Goal: Information Seeking & Learning: Learn about a topic

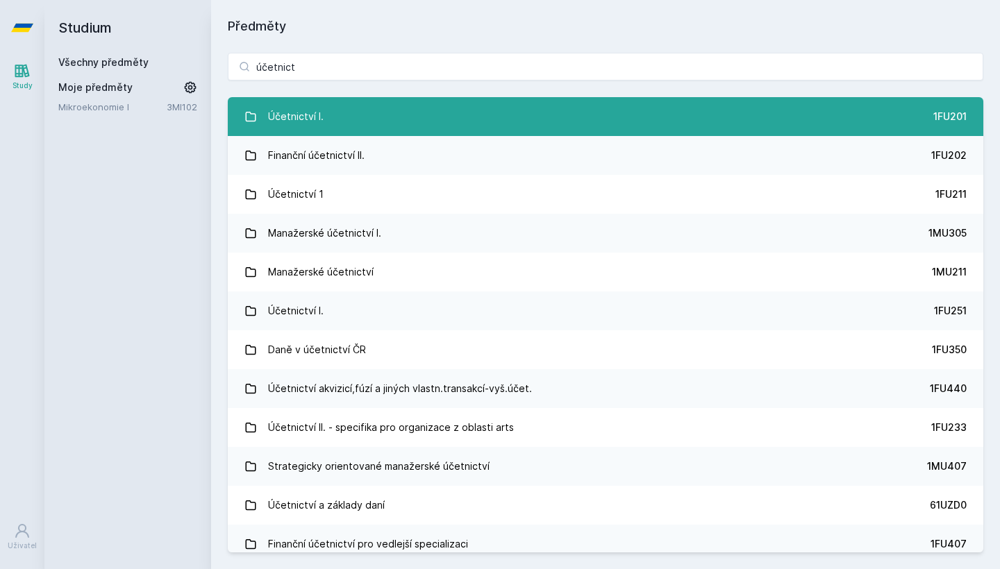
type input "účetnict"
click at [328, 114] on link "Účetnictví I. 1FU201" at bounding box center [606, 116] width 756 height 39
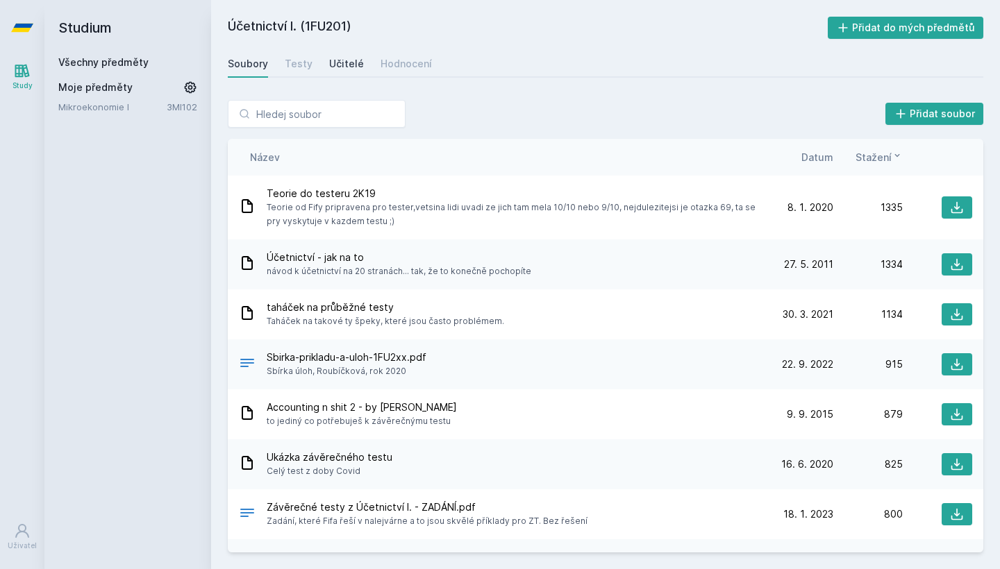
click at [348, 61] on div "Učitelé" at bounding box center [346, 64] width 35 height 14
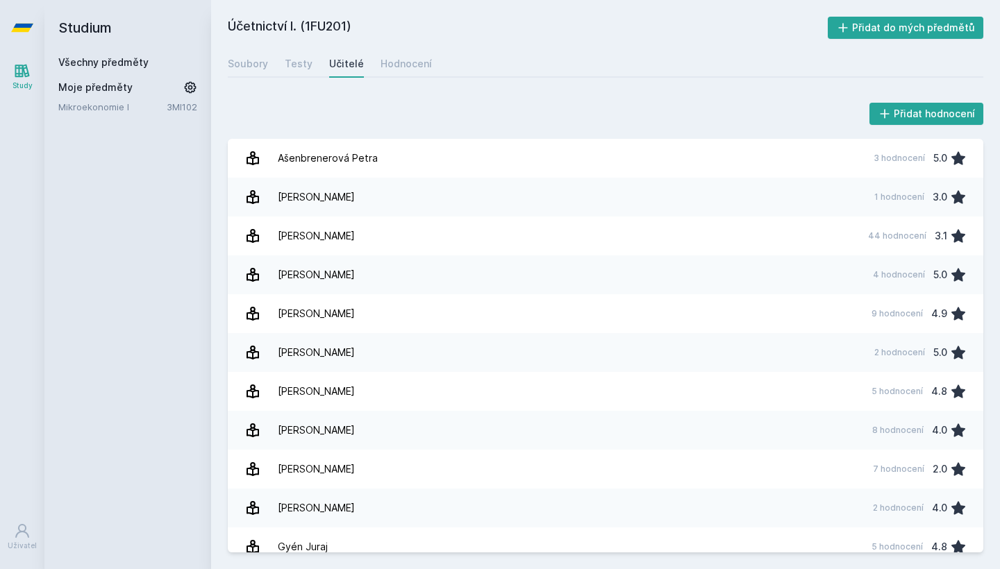
scroll to position [-1, 0]
click at [442, 130] on div "Přidat hodnocení [PERSON_NAME] 3 hodnocení 5.0 [PERSON_NAME] 1 hodnocení 3.0 [P…" at bounding box center [606, 326] width 756 height 453
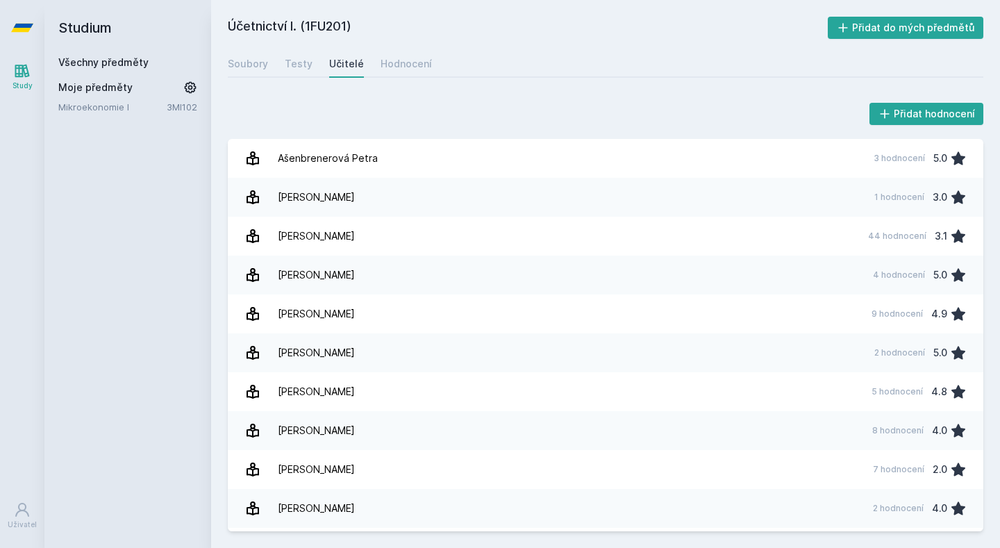
scroll to position [679, 0]
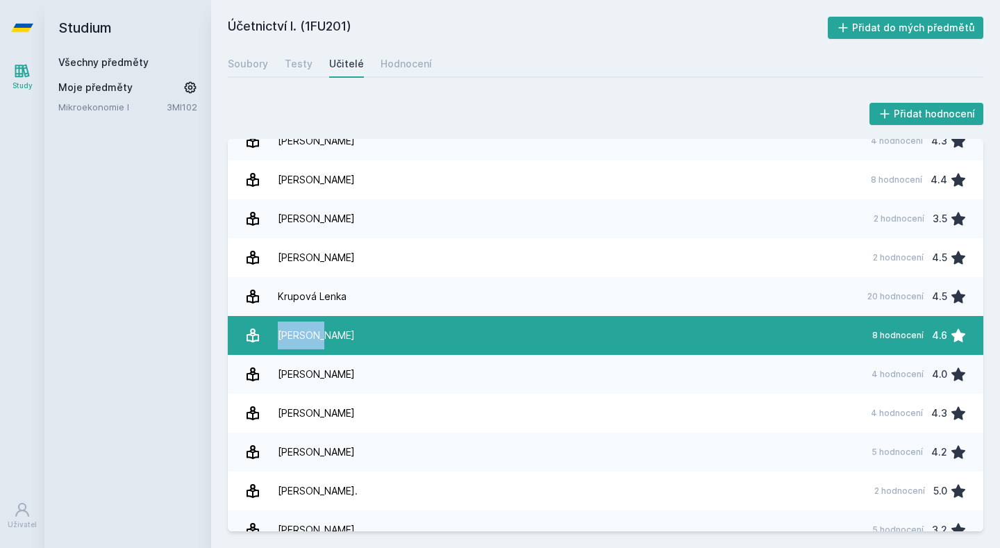
click at [424, 336] on link "[PERSON_NAME] 8 hodnocení 4.6" at bounding box center [606, 335] width 756 height 39
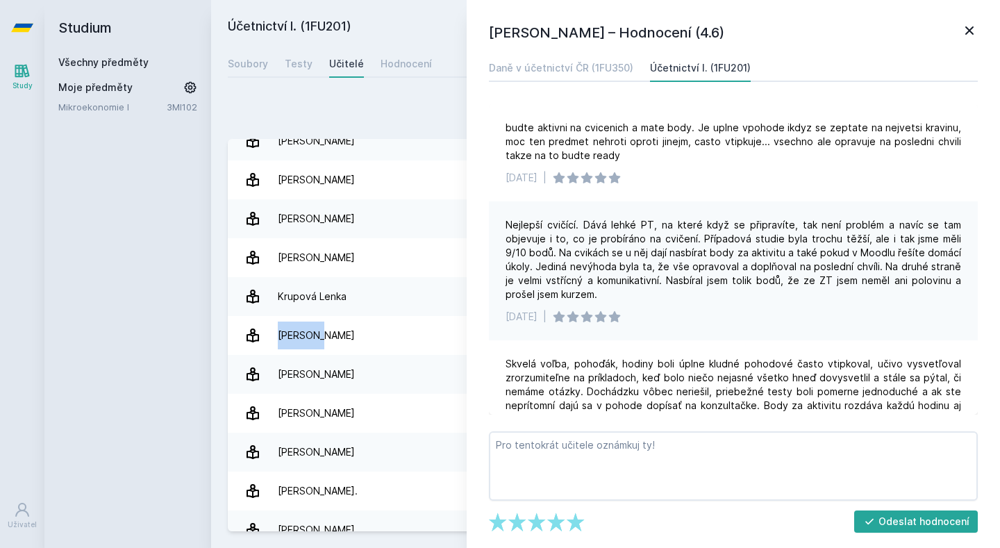
click at [966, 23] on icon at bounding box center [969, 30] width 17 height 17
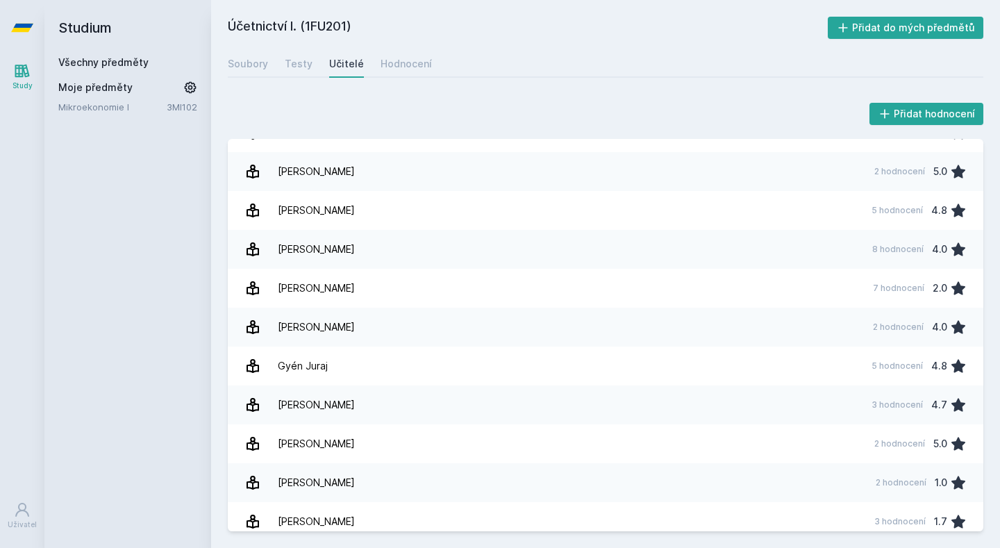
scroll to position [176, 0]
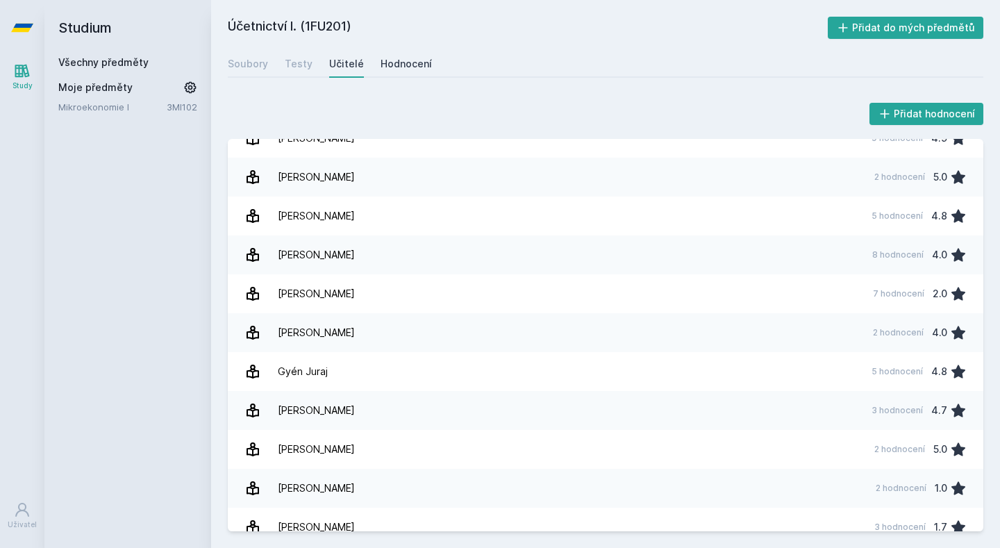
click at [401, 65] on div "Hodnocení" at bounding box center [406, 64] width 51 height 14
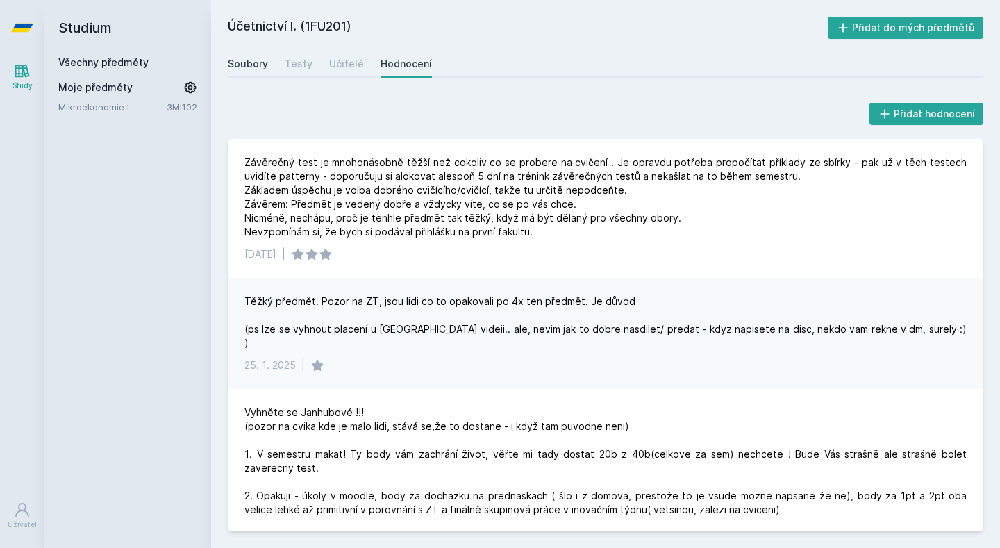
click at [245, 64] on div "Soubory" at bounding box center [248, 64] width 40 height 14
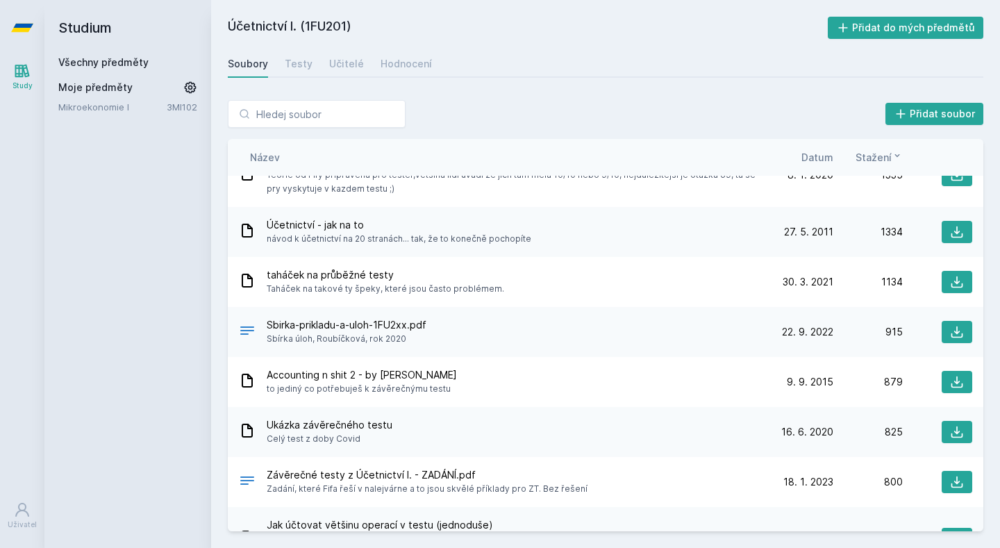
scroll to position [52, 0]
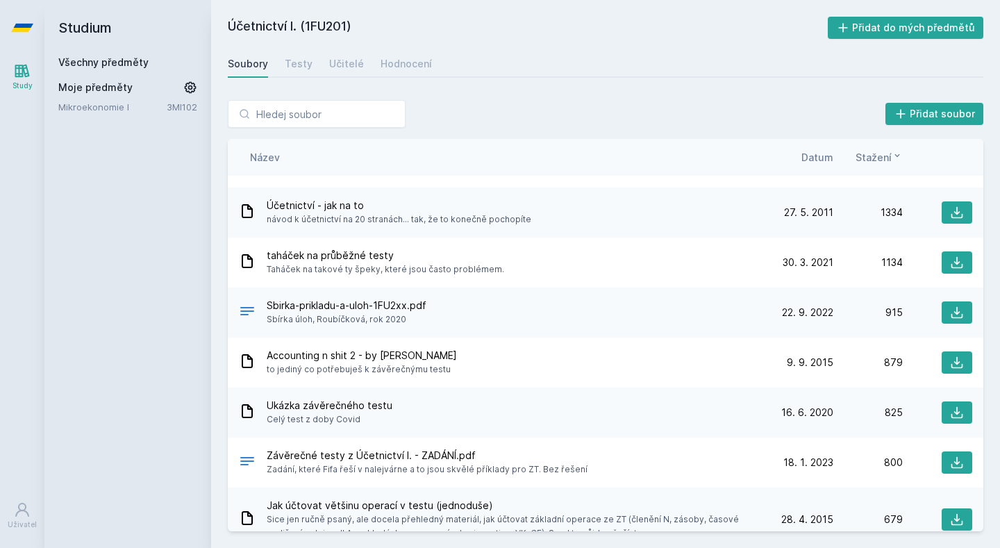
click at [499, 306] on div "Sbirka-prikladu-a-uloh-1FU2xx.pdf Sbírka úloh, [GEOGRAPHIC_DATA], rok 2020" at bounding box center [501, 313] width 525 height 28
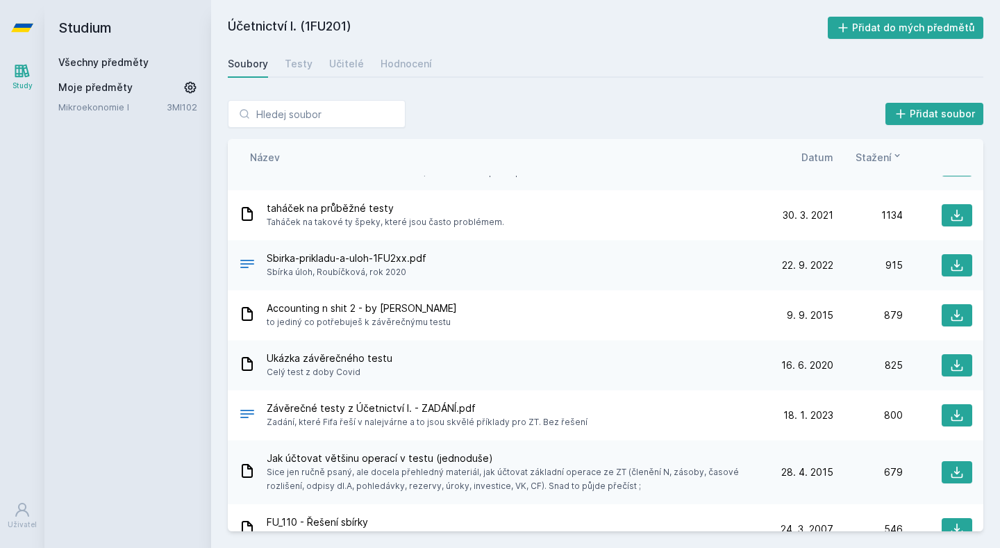
scroll to position [101, 0]
drag, startPoint x: 409, startPoint y: 255, endPoint x: 422, endPoint y: 255, distance: 12.5
click at [414, 255] on span "Sbirka-prikladu-a-uloh-1FU2xx.pdf" at bounding box center [347, 257] width 160 height 14
click at [422, 255] on span "Sbirka-prikladu-a-uloh-1FU2xx.pdf" at bounding box center [347, 257] width 160 height 14
click at [967, 265] on button at bounding box center [957, 264] width 31 height 22
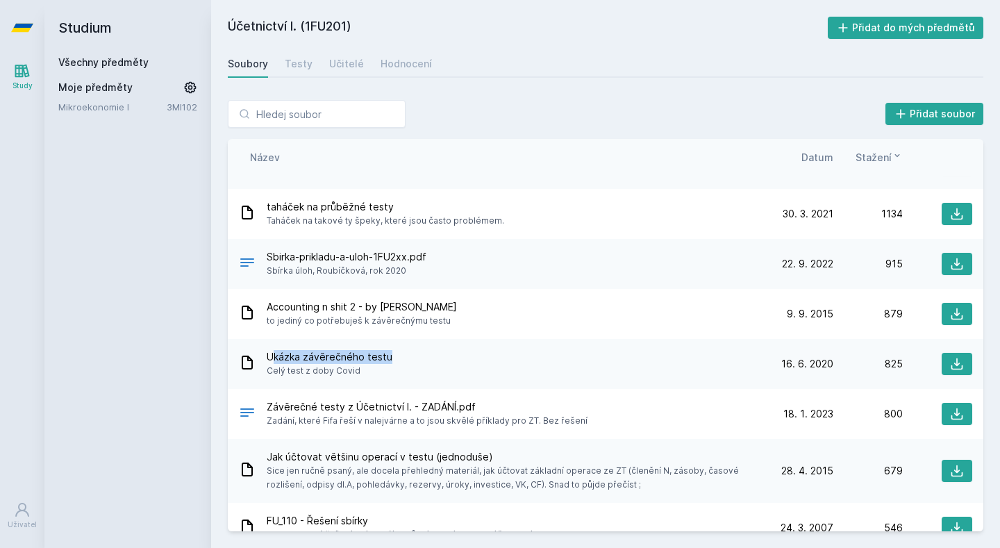
drag, startPoint x: 420, startPoint y: 360, endPoint x: 291, endPoint y: 368, distance: 129.4
click at [276, 360] on div "Ukázka závěrečného testu Celý test z doby Covid" at bounding box center [501, 364] width 525 height 28
drag, startPoint x: 415, startPoint y: 250, endPoint x: 243, endPoint y: 252, distance: 171.6
click at [243, 252] on div "Sbirka-prikladu-a-uloh-1FU2xx.pdf Sbírka úloh, [GEOGRAPHIC_DATA], rok 2020" at bounding box center [501, 264] width 525 height 28
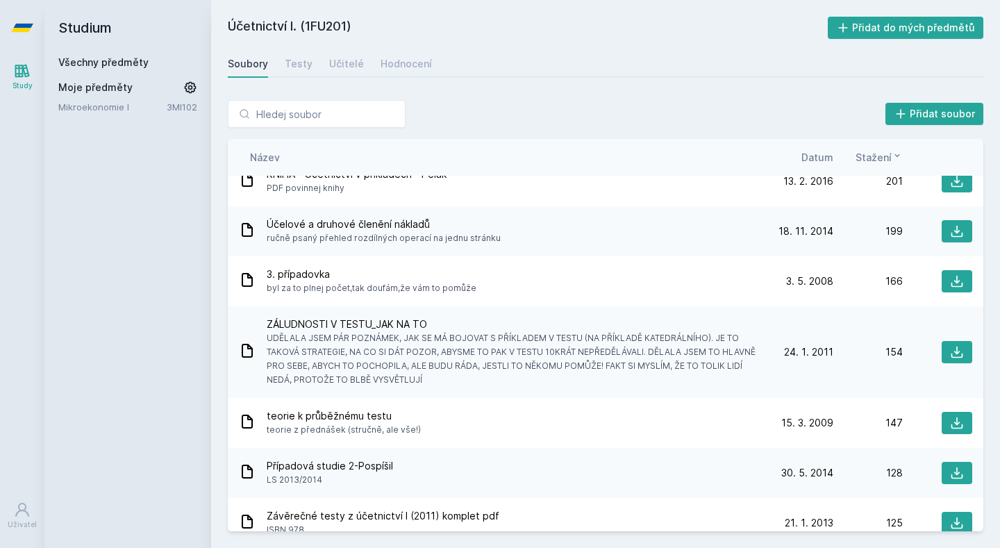
scroll to position [748, 0]
click at [526, 354] on span "UDĚLALA JSEM PÁR POZNÁMEK, JAK SE MÁ BOJOVAT S PŘÍKLADEM V TESTU (NA PŘÍKLADĚ K…" at bounding box center [513, 359] width 492 height 56
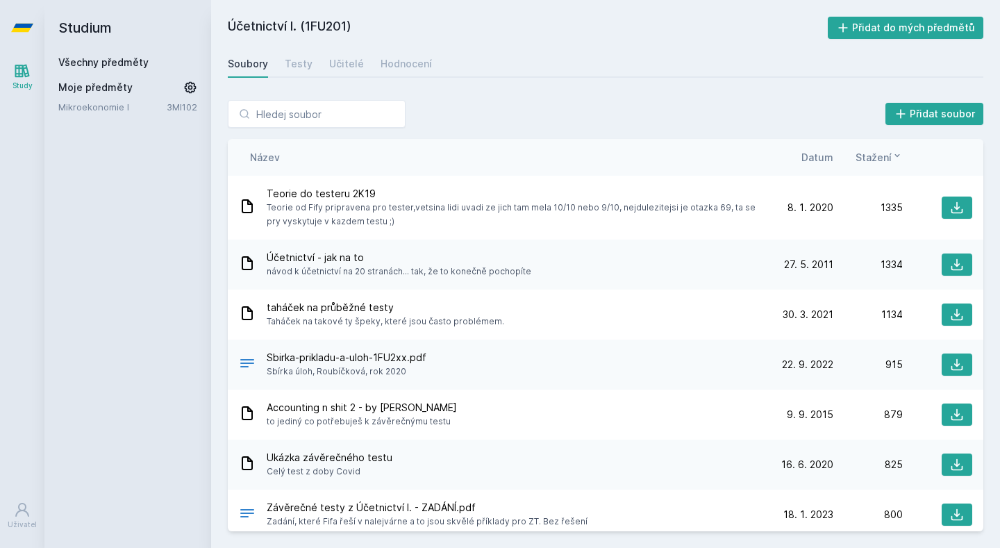
scroll to position [0, 0]
